Goal: Task Accomplishment & Management: Manage account settings

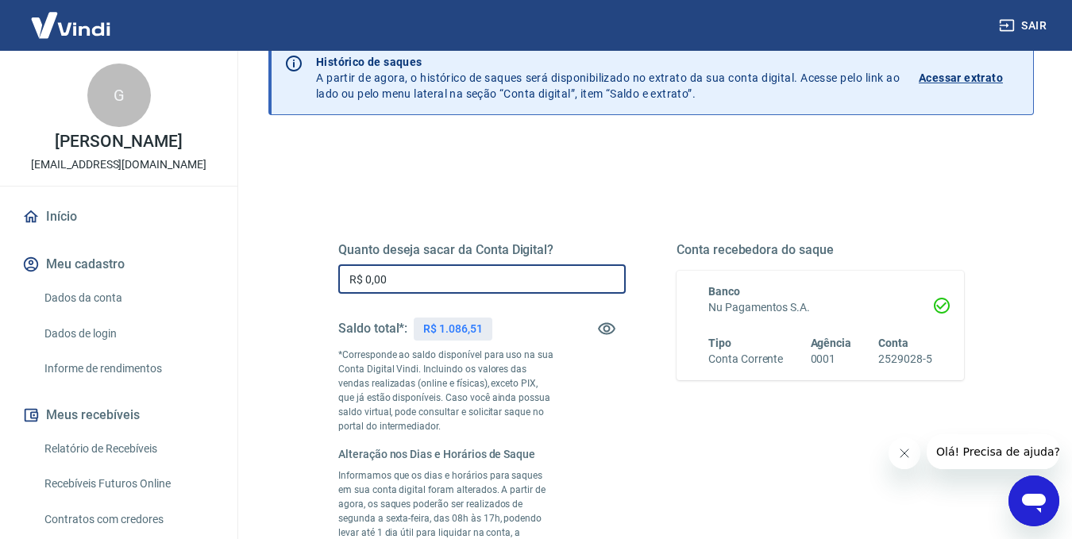
click at [422, 265] on input "R$ 0,00" at bounding box center [482, 279] width 288 height 29
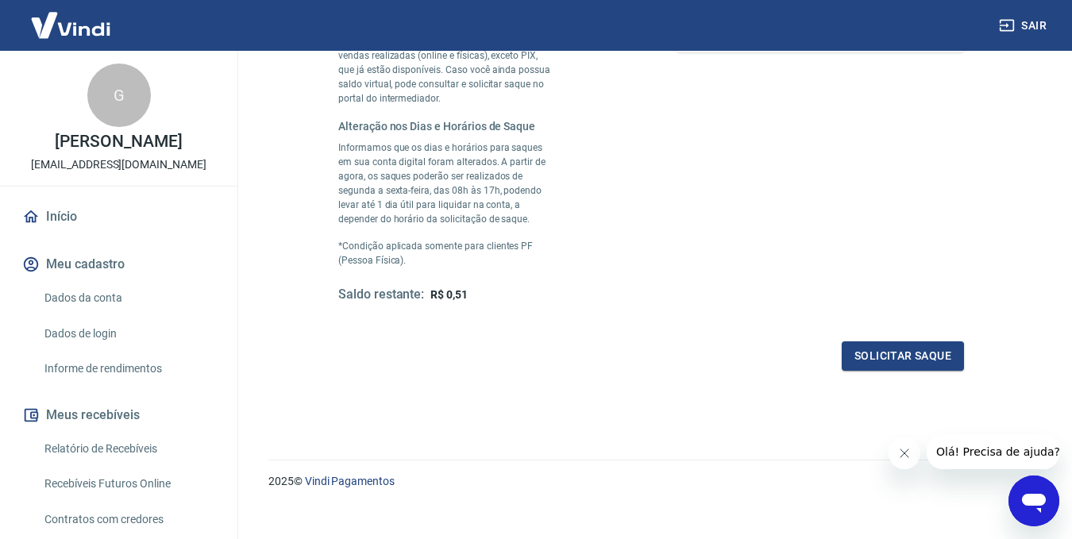
scroll to position [422, 0]
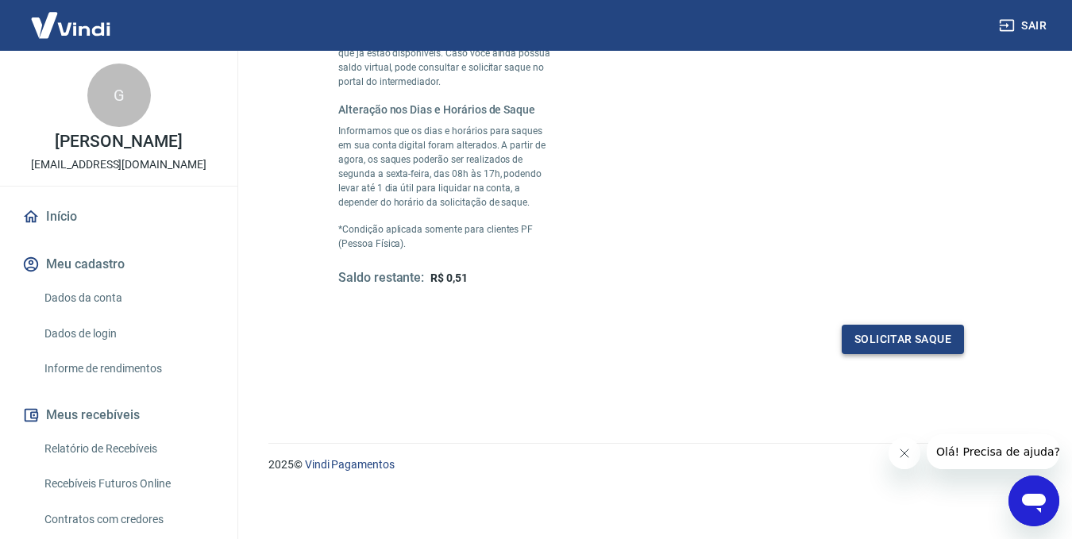
type input "R$ 1.086,00"
click at [874, 338] on button "Solicitar saque" at bounding box center [903, 339] width 122 height 29
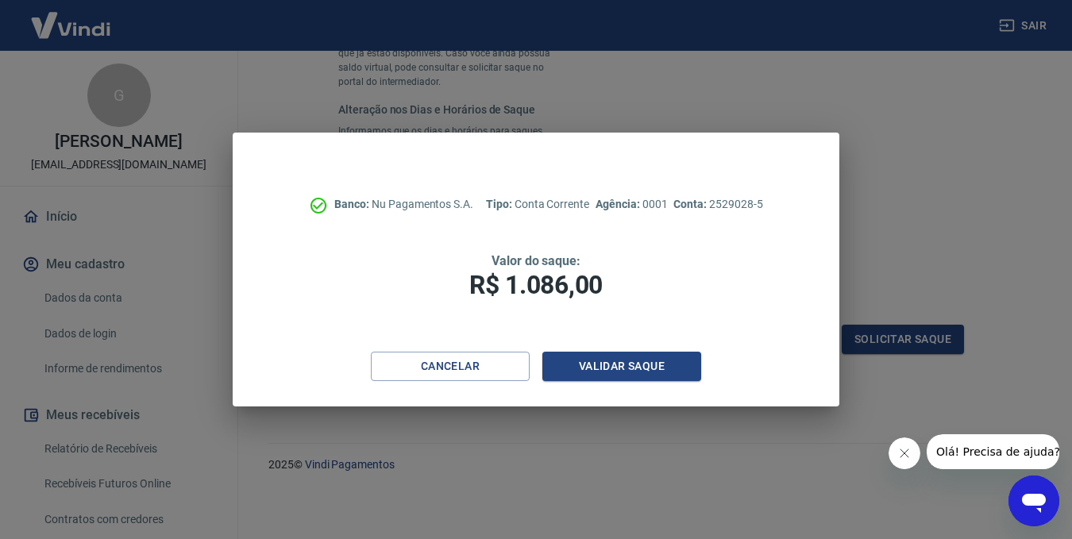
scroll to position [416, 0]
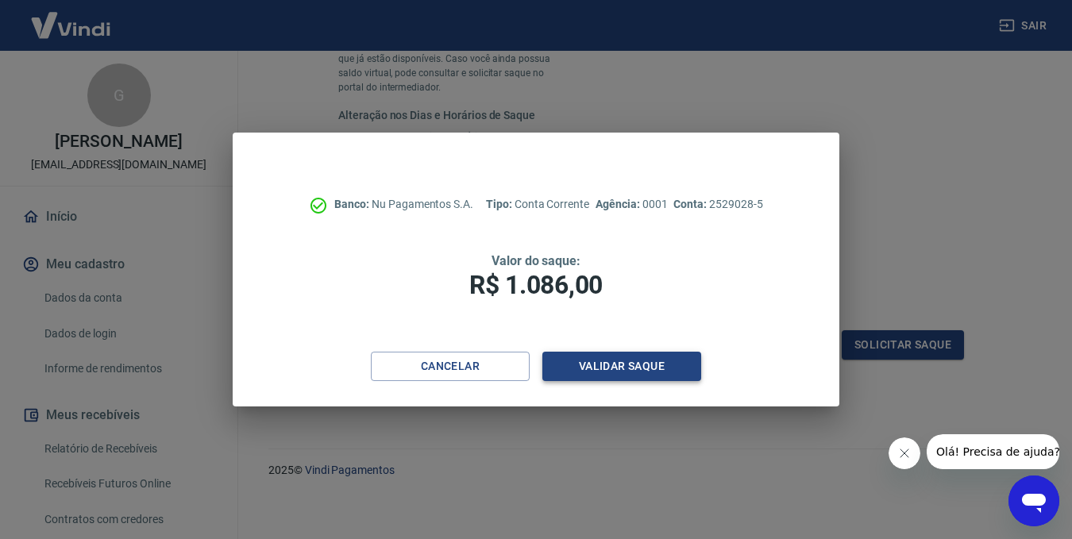
click at [601, 363] on button "Validar saque" at bounding box center [622, 366] width 159 height 29
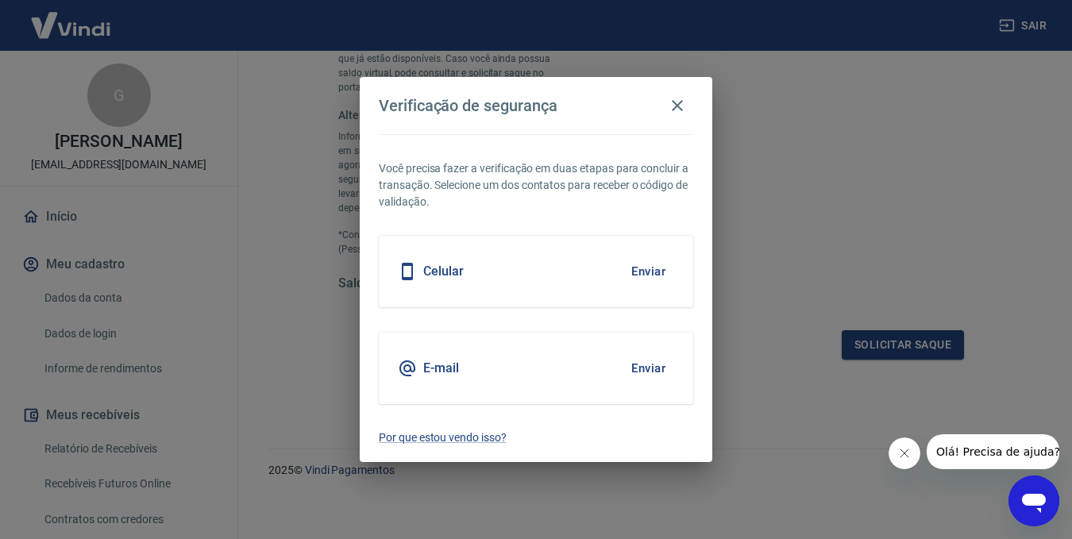
click at [638, 269] on button "Enviar" at bounding box center [649, 271] width 52 height 33
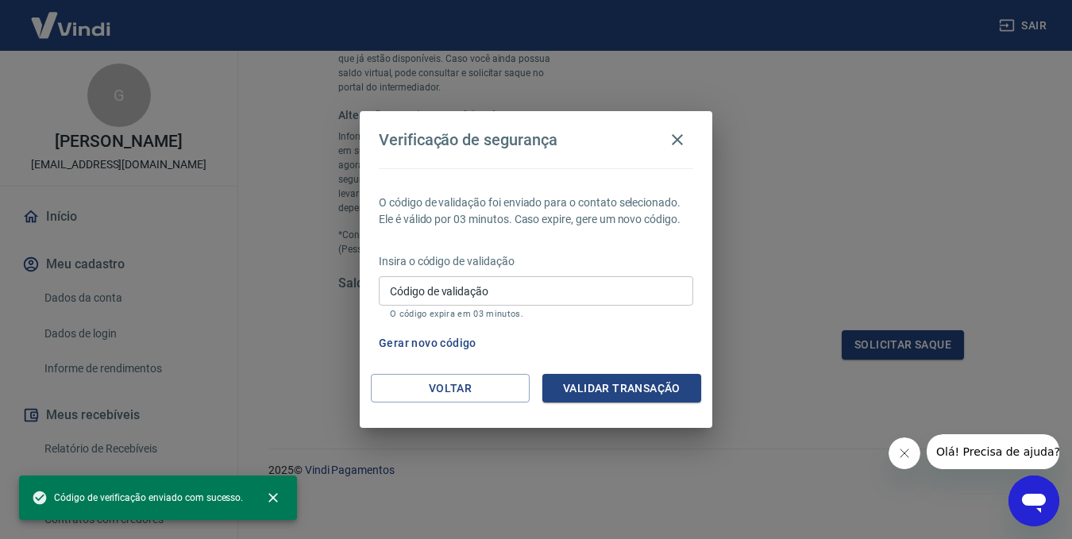
click at [520, 292] on input "Código de validação" at bounding box center [536, 290] width 315 height 29
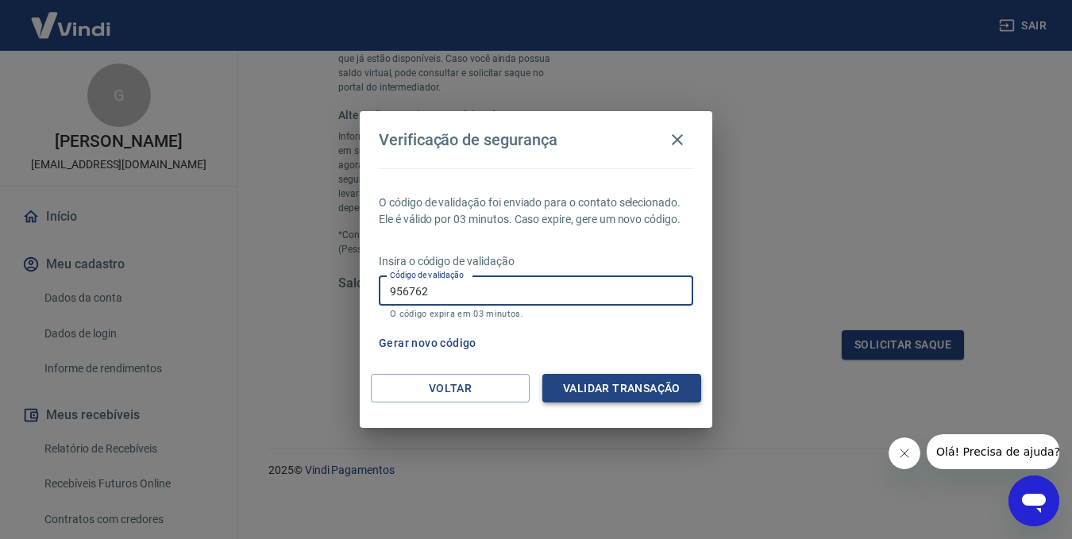
type input "956762"
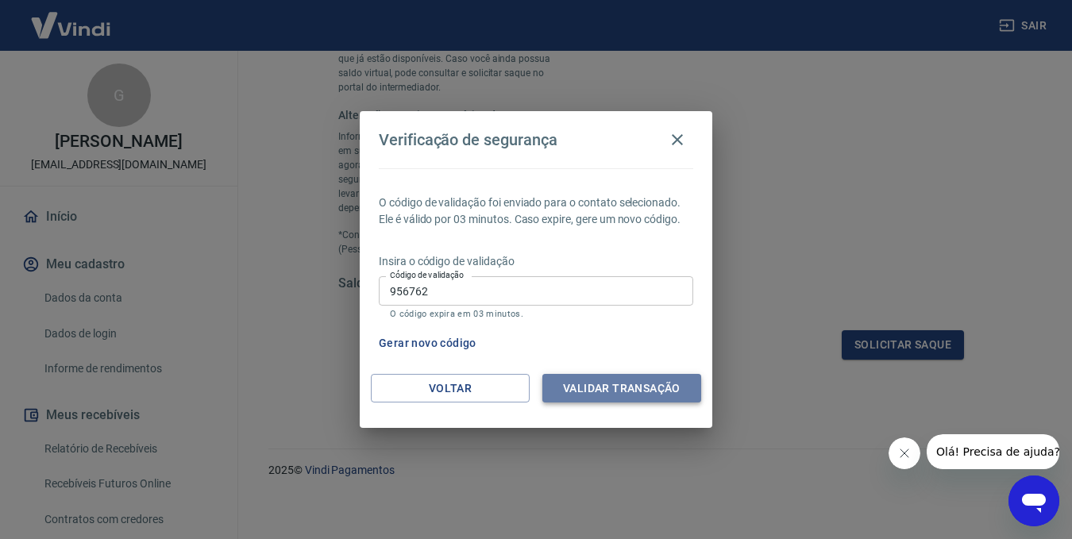
click at [640, 395] on button "Validar transação" at bounding box center [622, 388] width 159 height 29
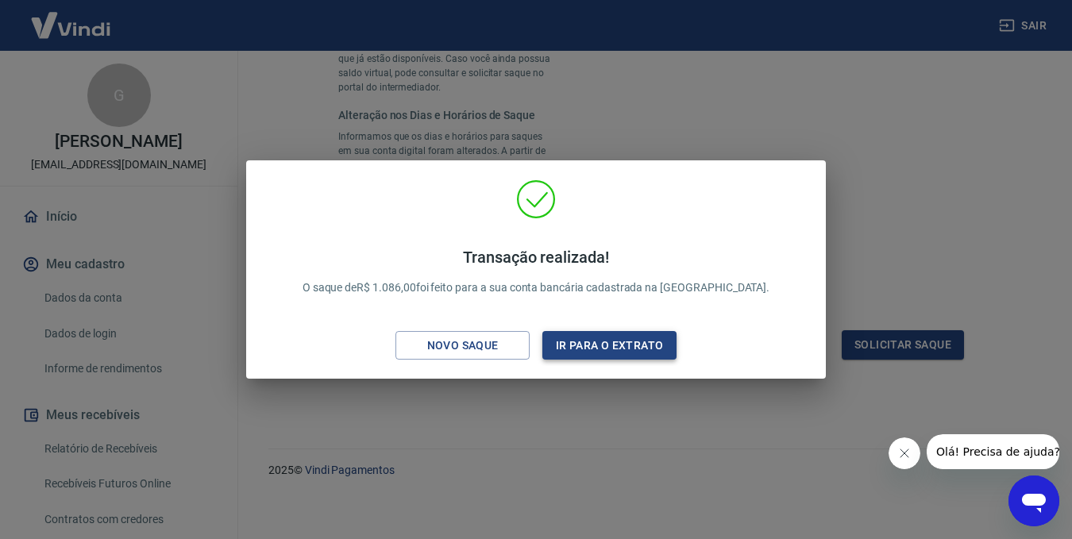
click at [607, 350] on button "Ir para o extrato" at bounding box center [610, 345] width 134 height 29
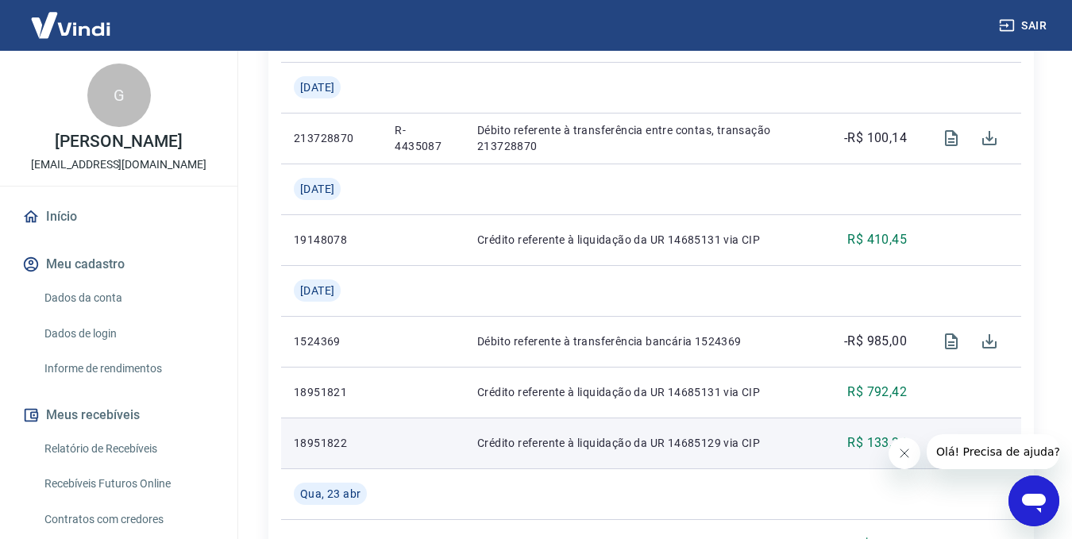
scroll to position [1667, 0]
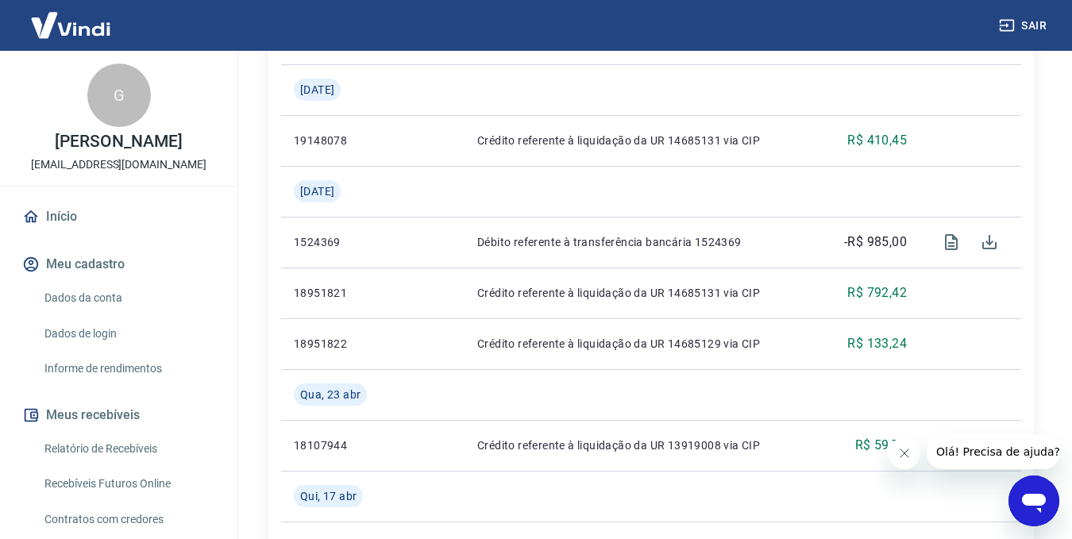
click at [90, 29] on img at bounding box center [70, 25] width 103 height 48
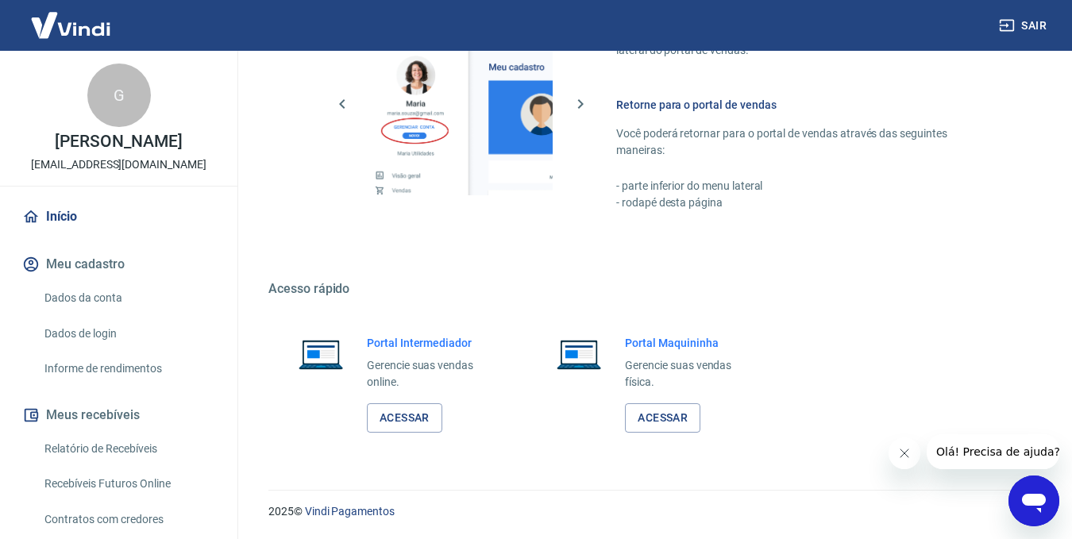
scroll to position [763, 0]
